Goal: Task Accomplishment & Management: Complete application form

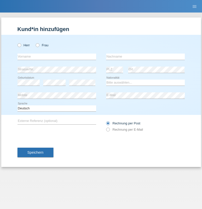
radio input "true"
click at [57, 57] on input "text" at bounding box center [57, 57] width 79 height 6
type input "Karim"
click at [146, 57] on input "text" at bounding box center [145, 57] width 79 height 6
type input "Msallati"
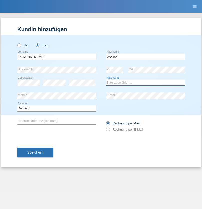
select select "CH"
radio input "true"
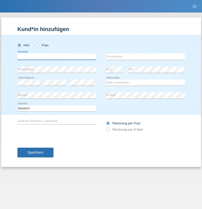
click at [57, 57] on input "text" at bounding box center [57, 57] width 79 height 6
type input "Deyan"
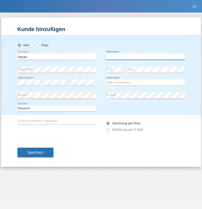
click at [146, 57] on input "text" at bounding box center [145, 57] width 79 height 6
type input "[PERSON_NAME]"
select select "BG"
select select "C"
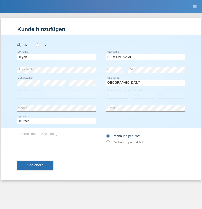
select select "17"
select select "05"
select select "2021"
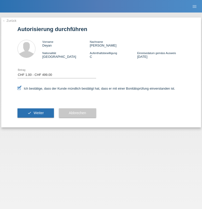
select select "1"
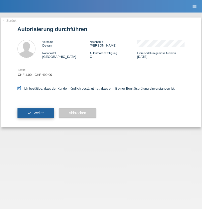
click at [36, 113] on span "Weiter" at bounding box center [39, 113] width 10 height 4
